Goal: Navigation & Orientation: Find specific page/section

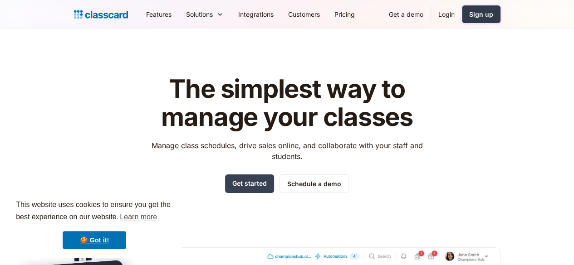
click at [493, 10] on div "Sign up" at bounding box center [481, 15] width 24 height 10
click at [462, 10] on link "Login" at bounding box center [446, 14] width 31 height 20
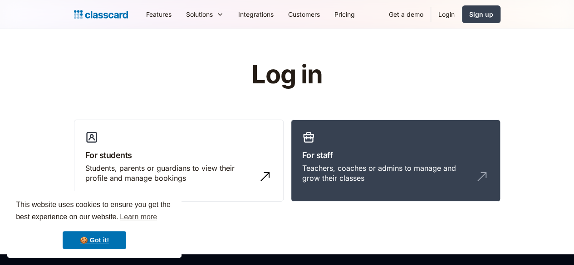
click at [325, 249] on header "Log in For students Students, parents or guardians to view their profile and ma…" at bounding box center [287, 141] width 574 height 225
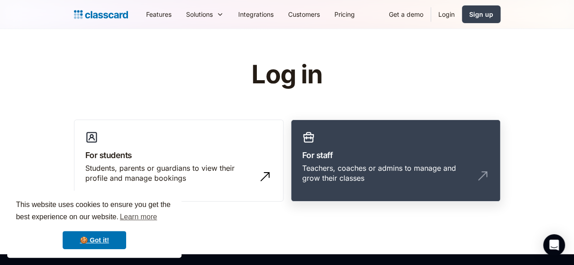
click at [311, 184] on link "For staff Teachers, coaches or admins to manage and grow their classes" at bounding box center [396, 161] width 210 height 83
